Goal: Task Accomplishment & Management: Manage account settings

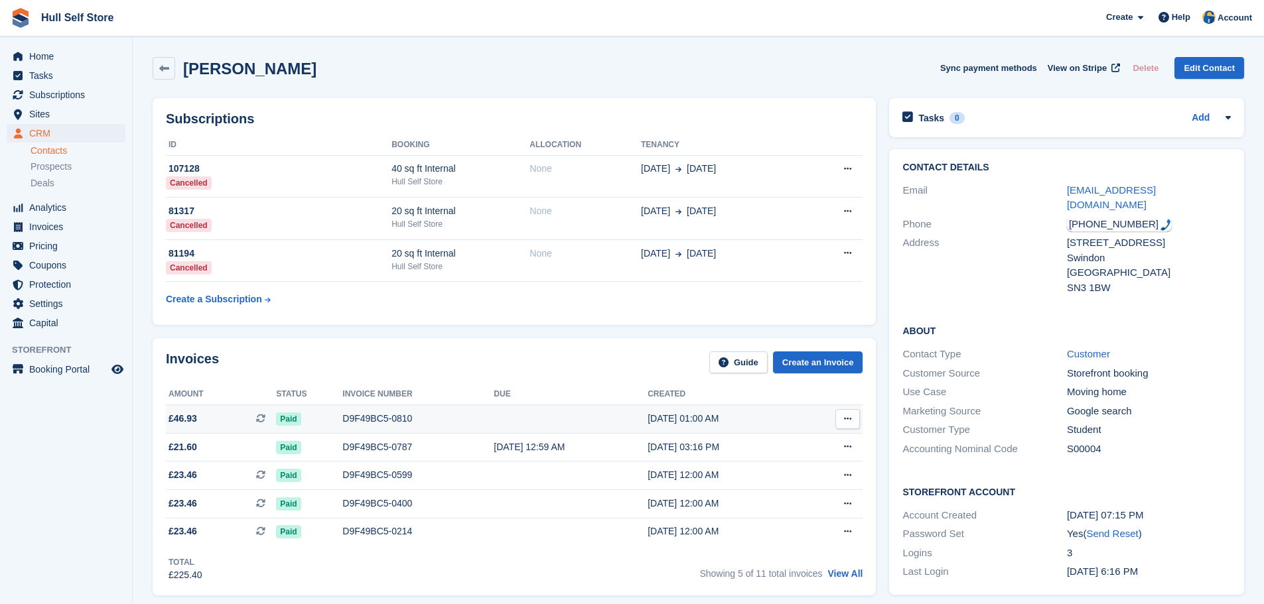
click at [694, 416] on div "[DATE] 01:00 AM" at bounding box center [724, 419] width 155 height 14
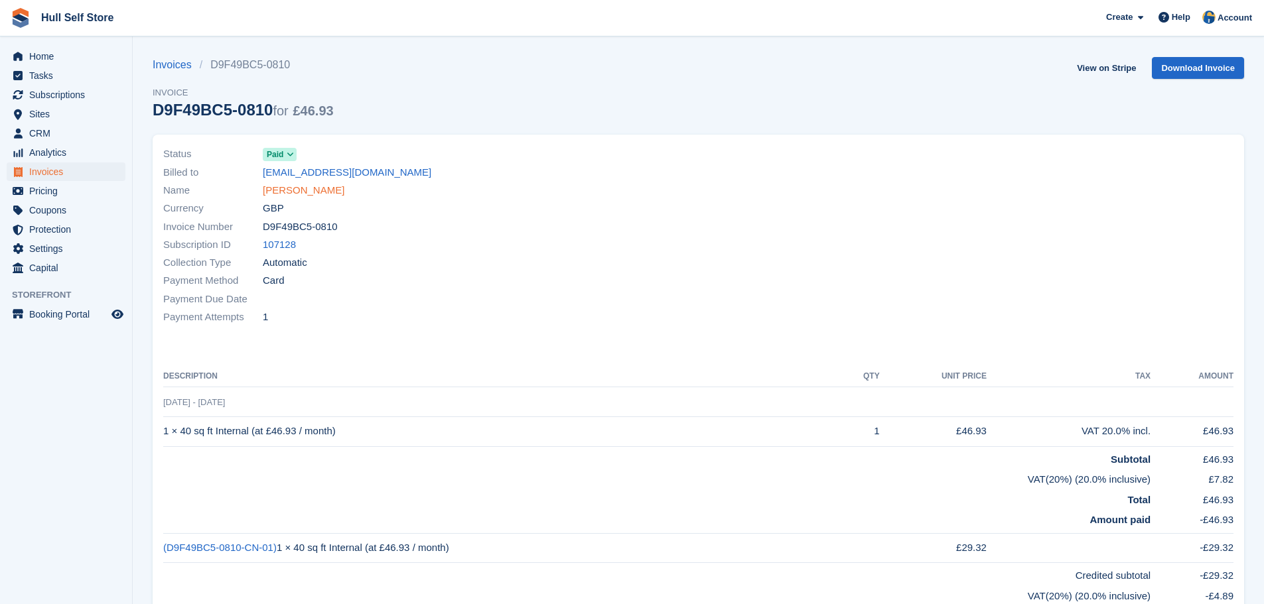
click at [302, 194] on link "[PERSON_NAME]" at bounding box center [304, 190] width 82 height 15
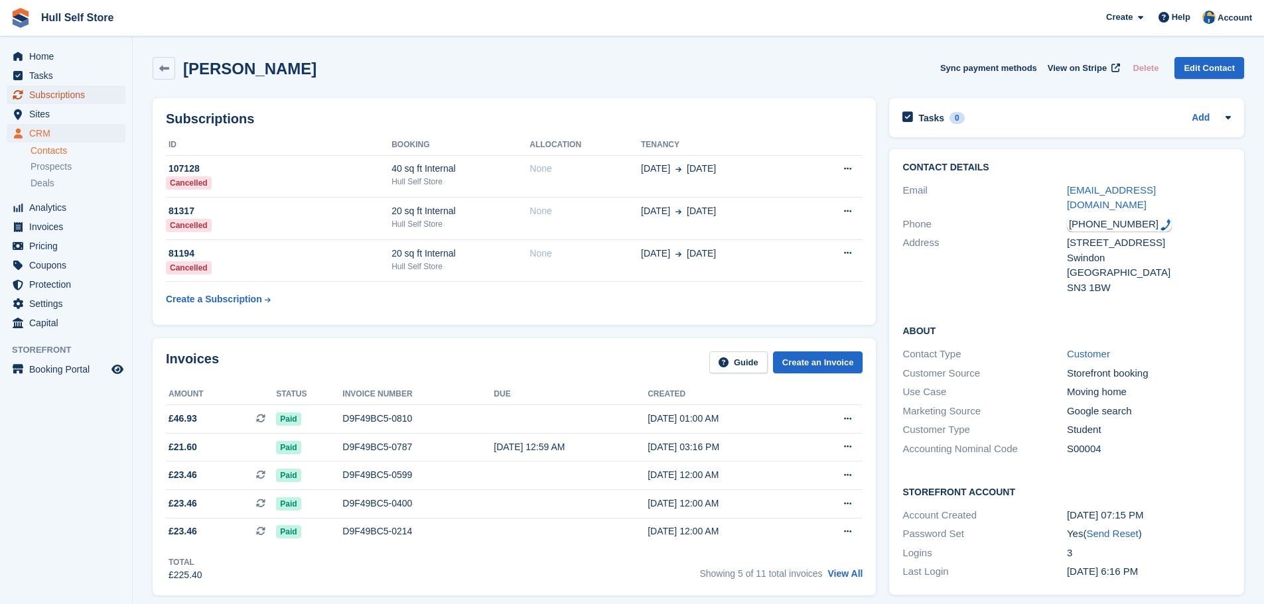
click at [59, 90] on span "Subscriptions" at bounding box center [69, 95] width 80 height 19
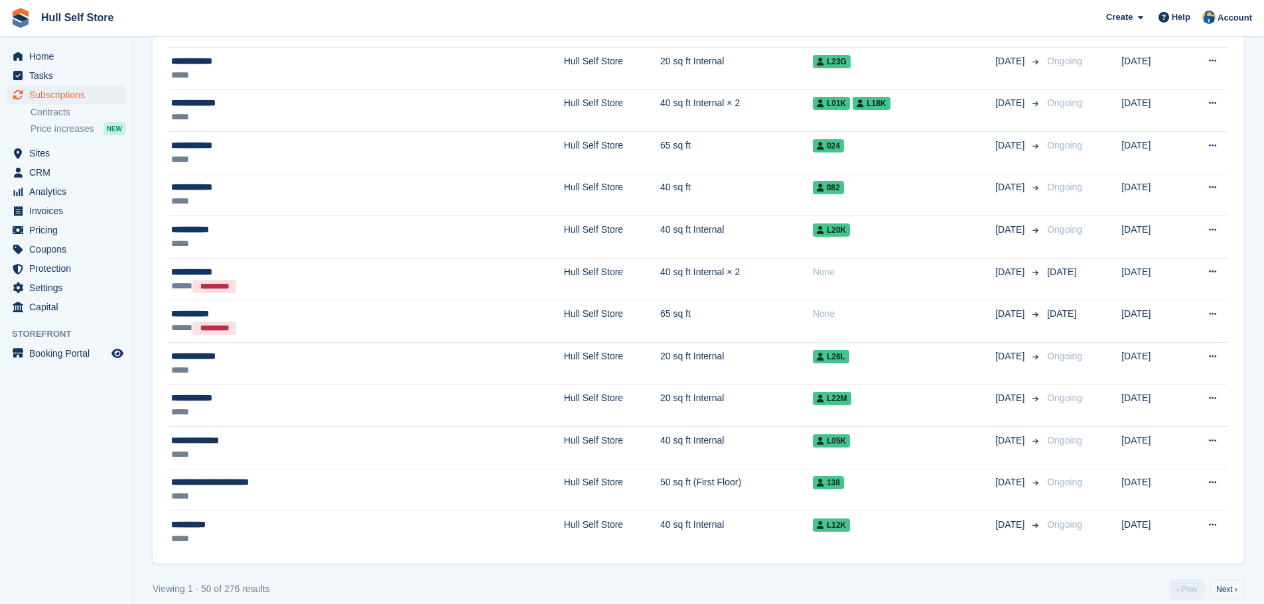
scroll to position [1939, 0]
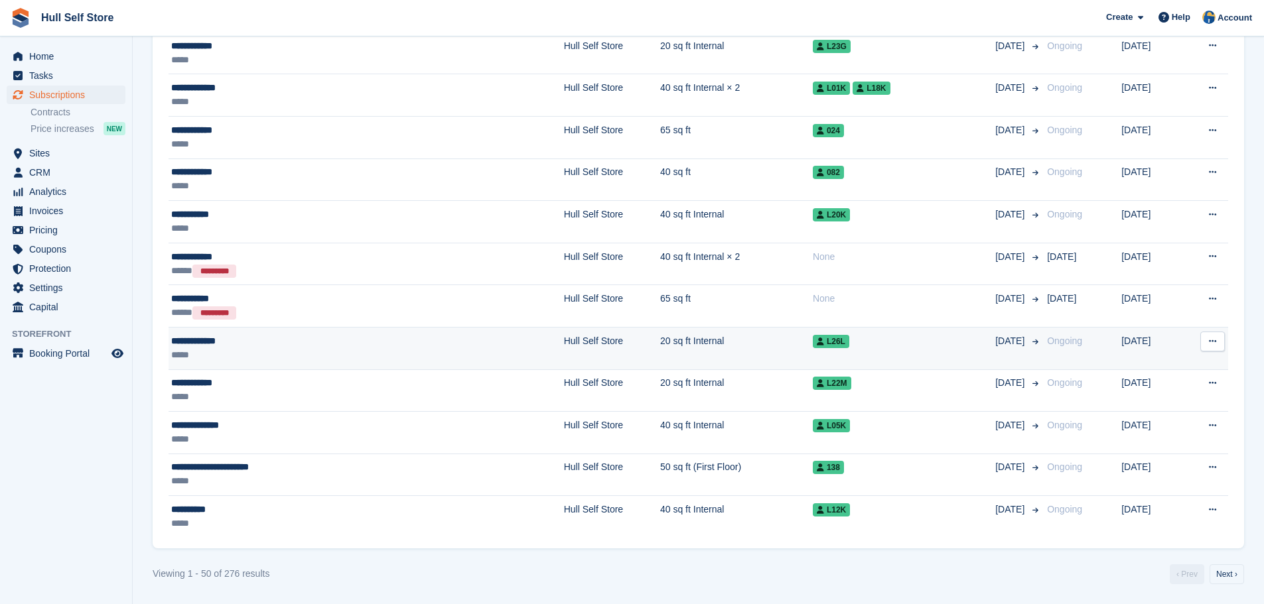
click at [366, 355] on div "*****" at bounding box center [291, 355] width 241 height 14
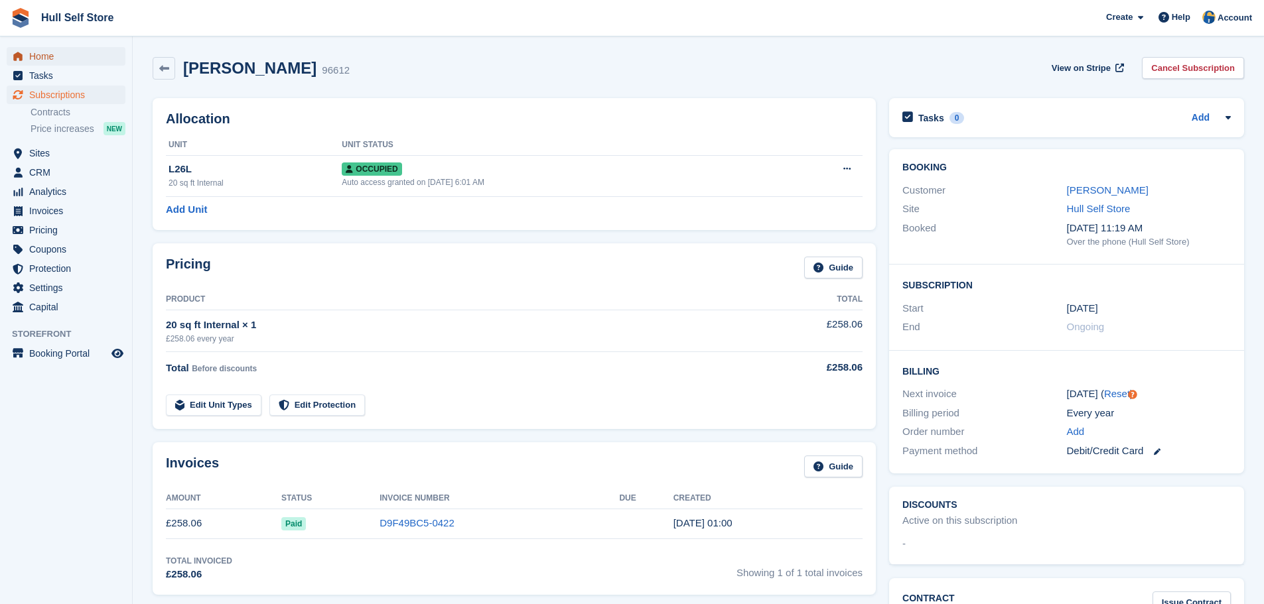
click at [36, 56] on span "Home" at bounding box center [69, 56] width 80 height 19
